Goal: Transaction & Acquisition: Purchase product/service

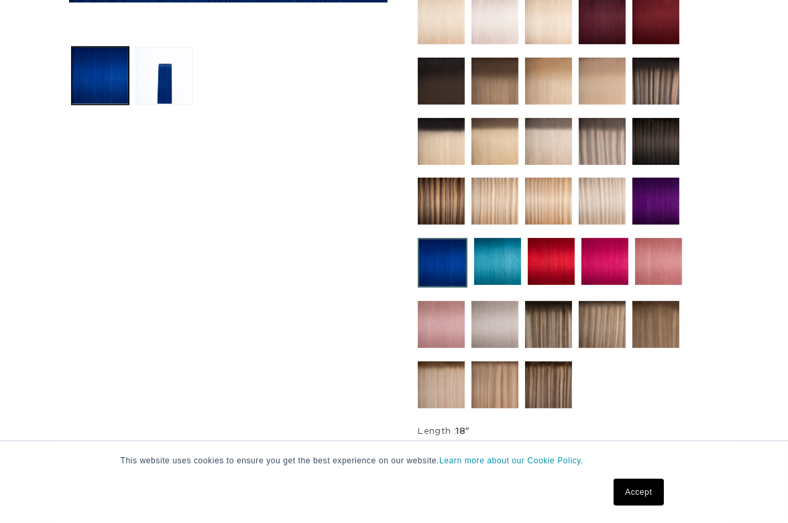
scroll to position [525, 0]
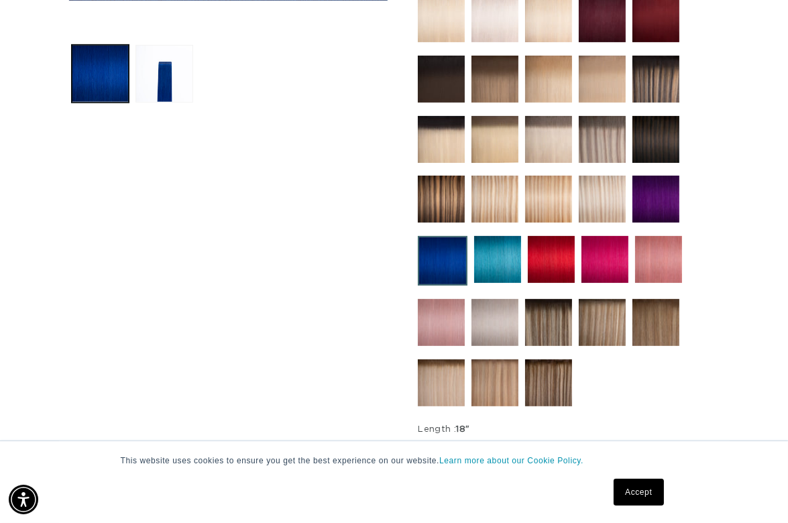
click at [496, 236] on img at bounding box center [497, 259] width 47 height 47
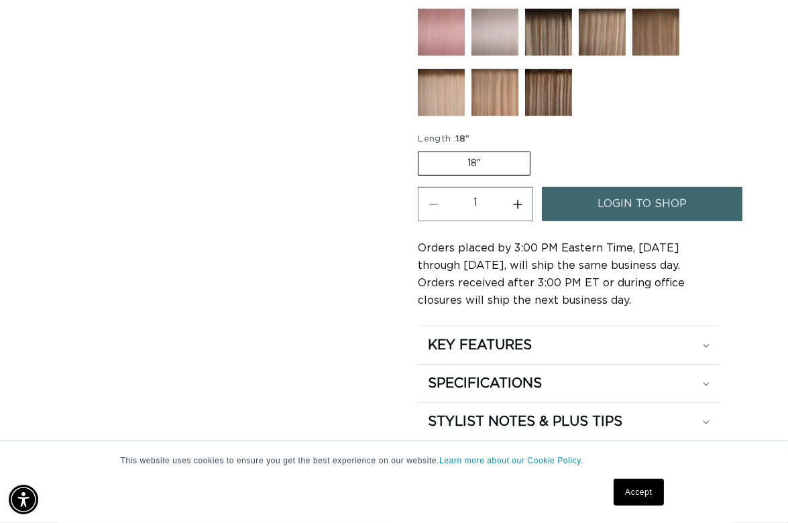
scroll to position [0, 693]
click at [501, 152] on label "18" Variant sold out or unavailable" at bounding box center [474, 164] width 113 height 24
click at [422, 149] on input "18" Variant sold out or unavailable" at bounding box center [421, 149] width 1 height 1
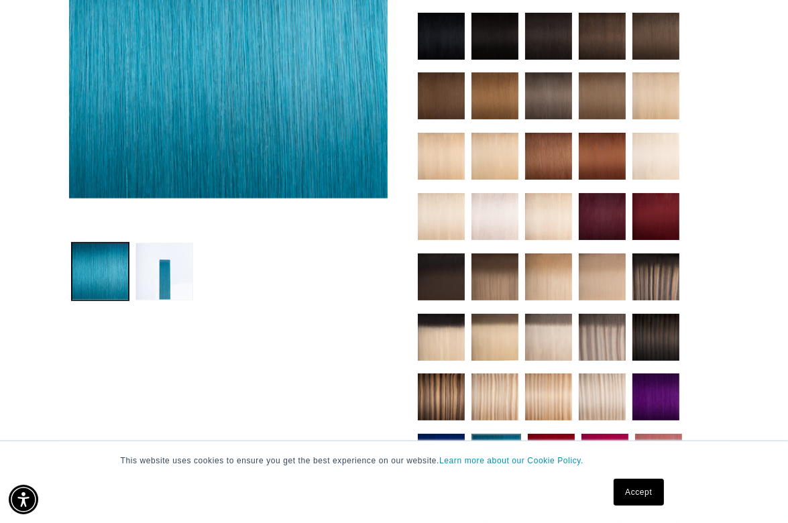
scroll to position [0, 0]
